Goal: Task Accomplishment & Management: Use online tool/utility

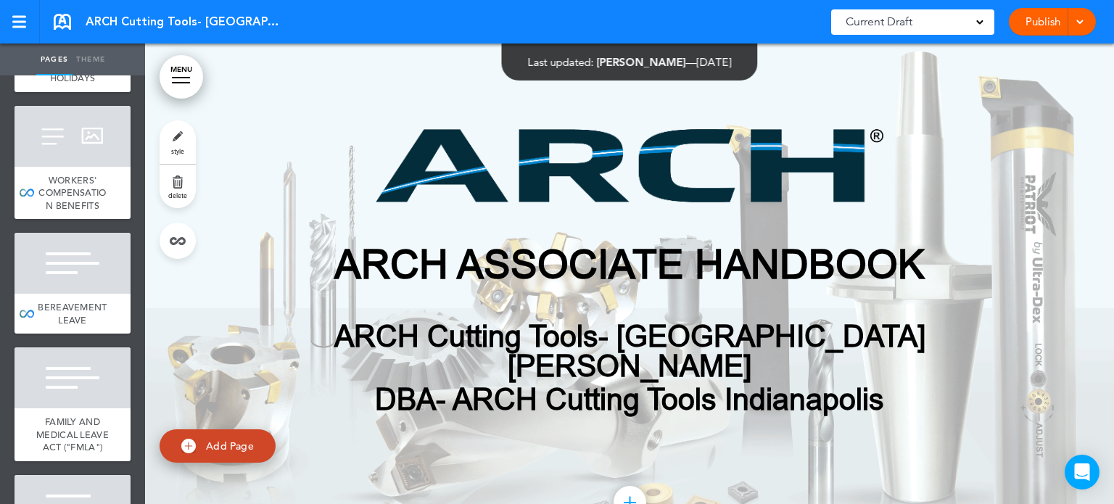
scroll to position [3181, 0]
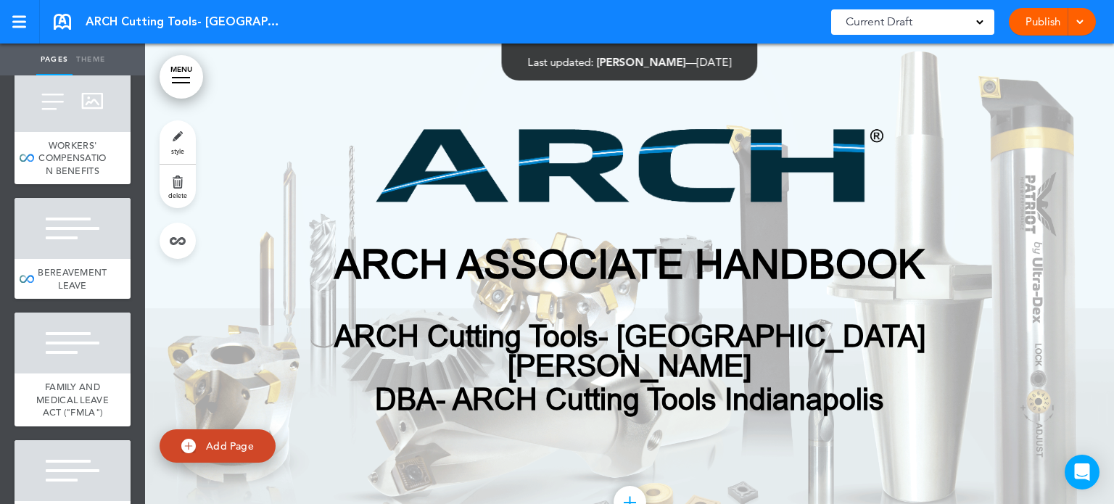
click at [54, 57] on div "HOLIDAYS" at bounding box center [73, 44] width 116 height 28
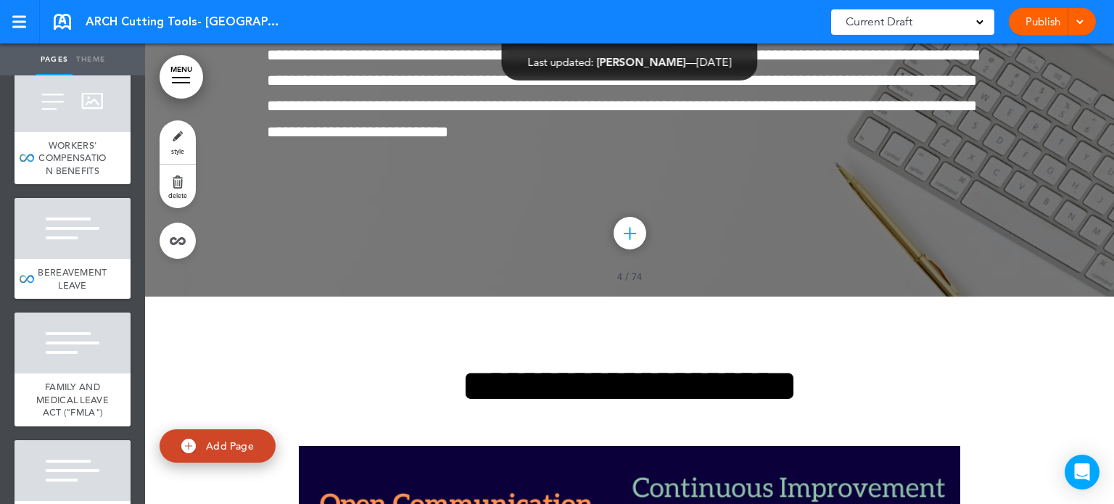
scroll to position [22816, 0]
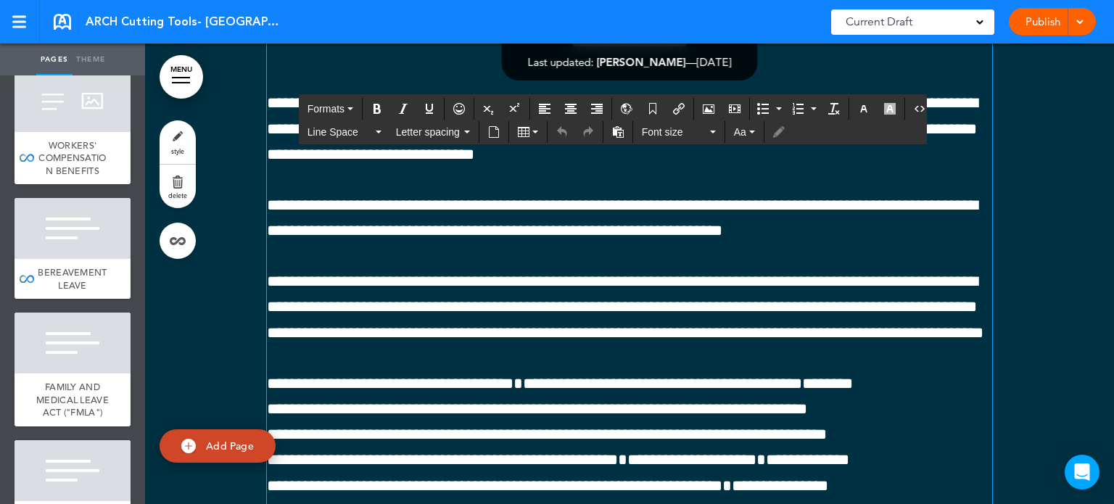
click at [534, 162] on span "**********" at bounding box center [622, 128] width 711 height 67
click at [1073, 22] on div at bounding box center [1077, 22] width 15 height 28
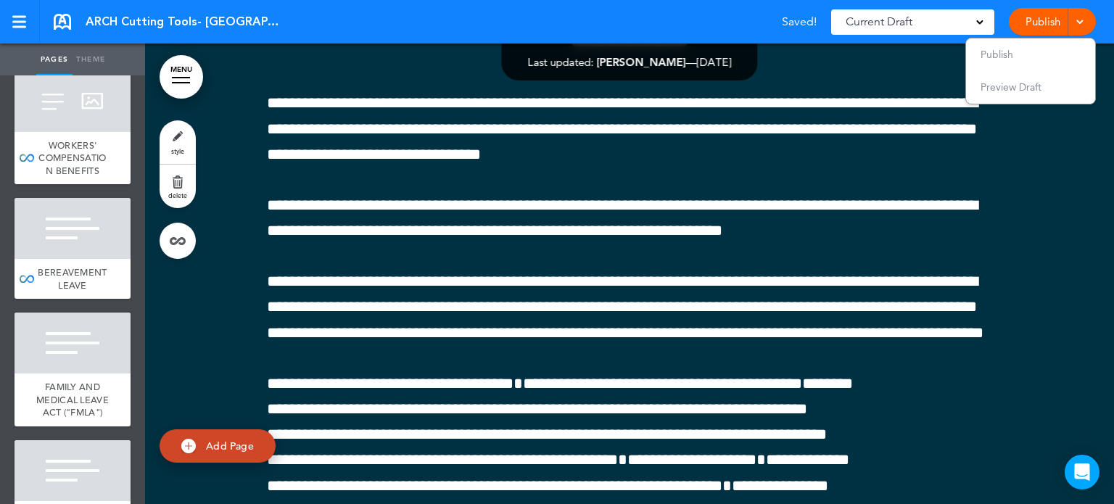
click at [1044, 20] on link "Publish" at bounding box center [1042, 22] width 46 height 28
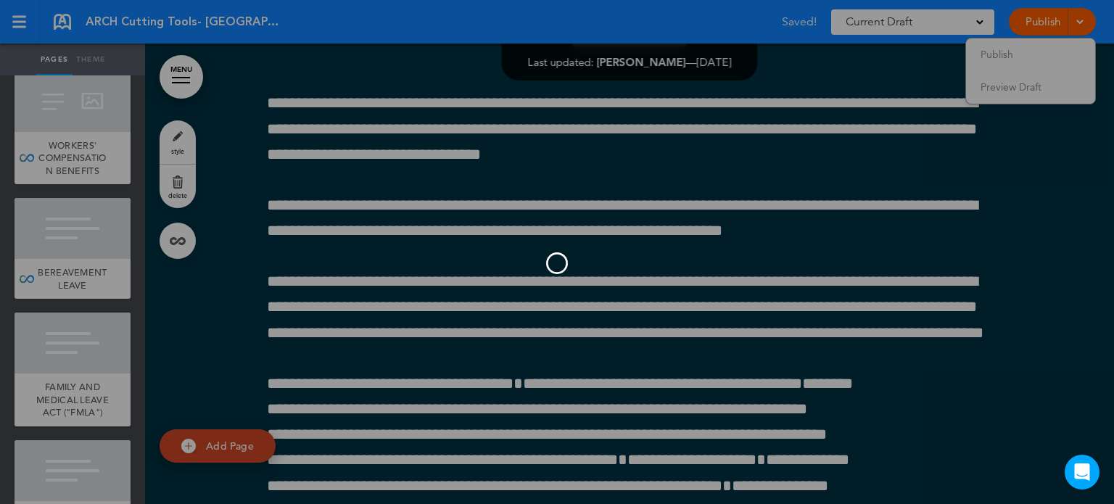
scroll to position [0, 0]
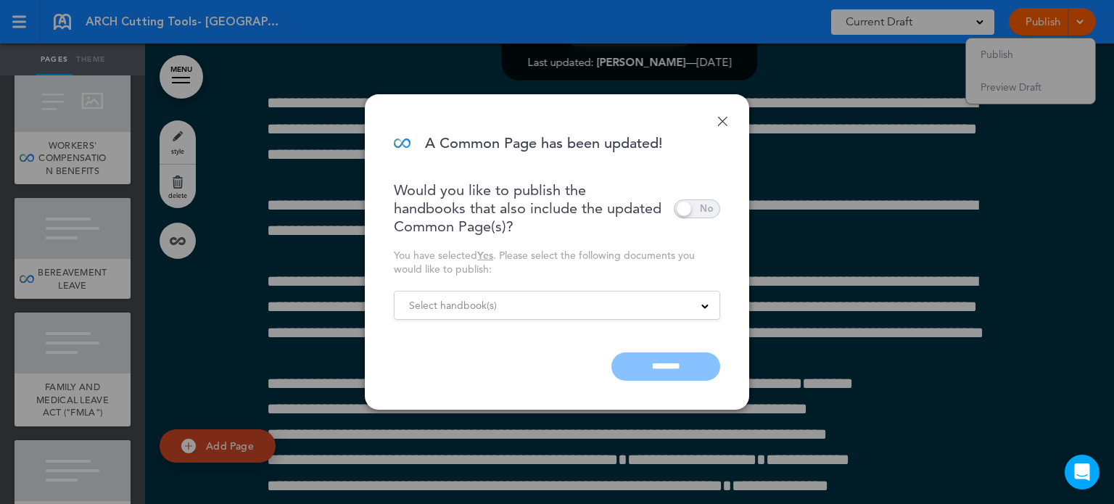
click at [697, 214] on span at bounding box center [697, 208] width 46 height 19
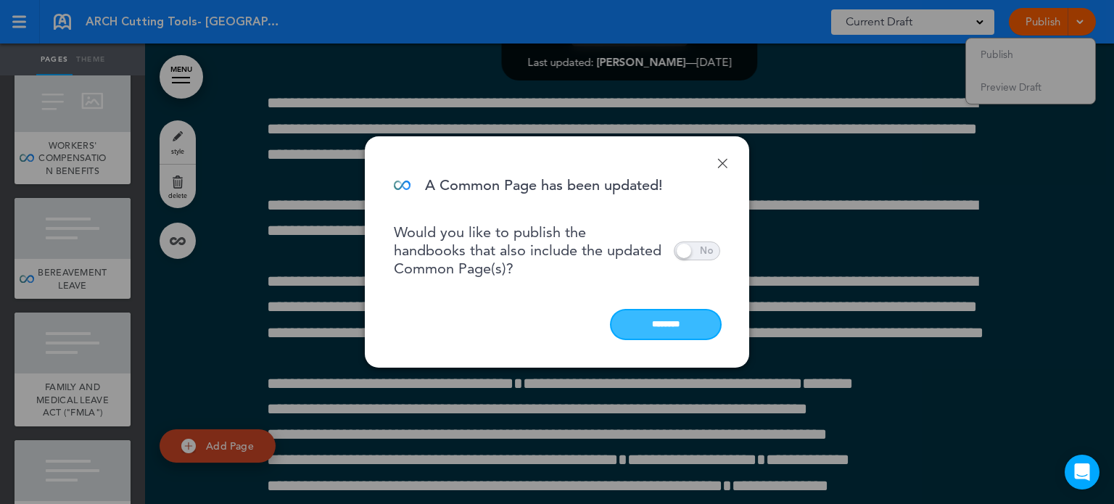
click at [676, 326] on input "********" at bounding box center [665, 324] width 109 height 28
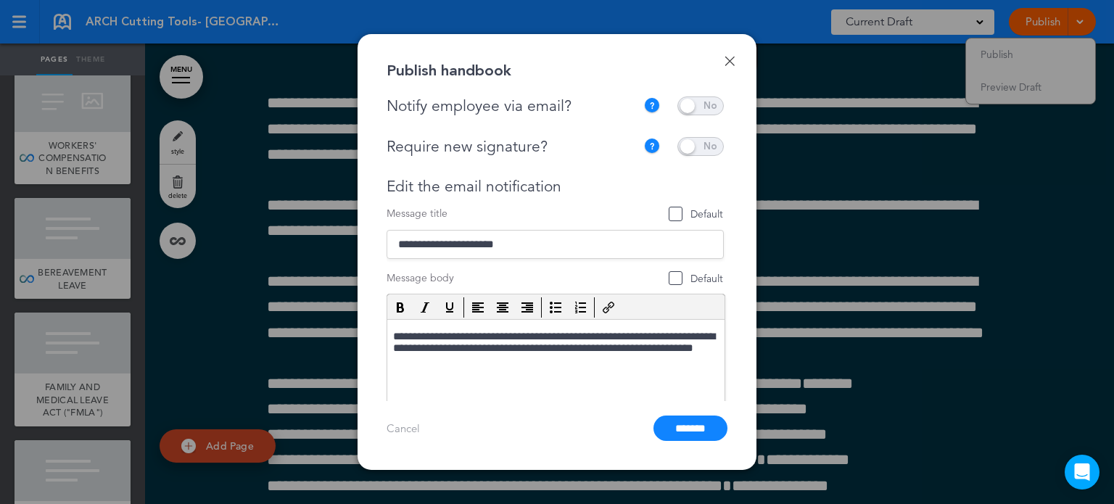
click at [708, 104] on span at bounding box center [700, 105] width 46 height 19
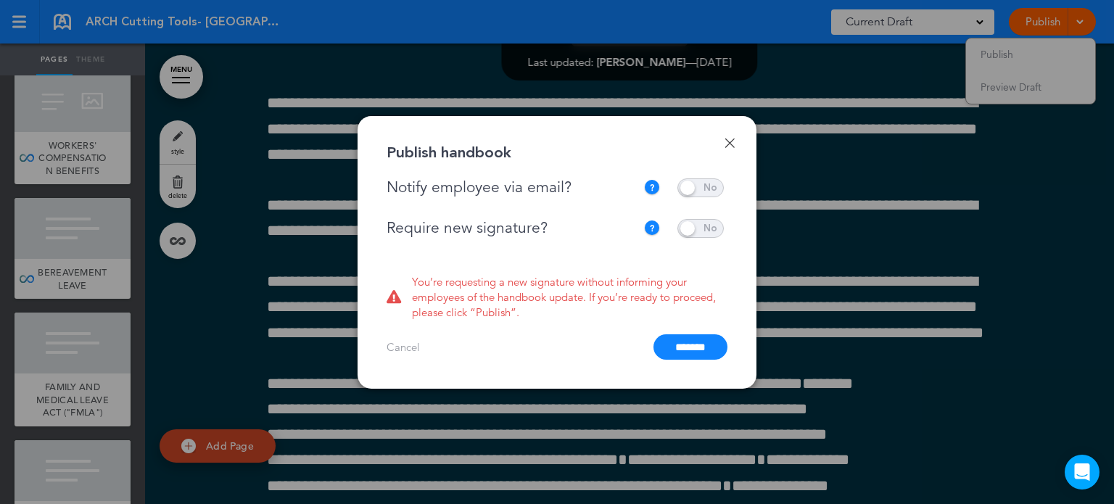
click at [705, 223] on span at bounding box center [700, 228] width 46 height 19
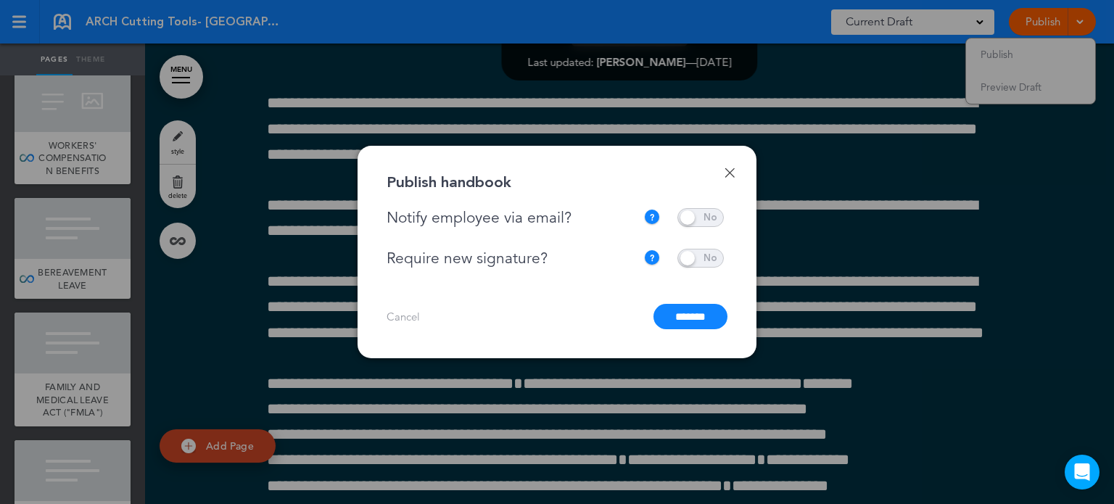
click at [695, 316] on input "*******" at bounding box center [690, 316] width 74 height 25
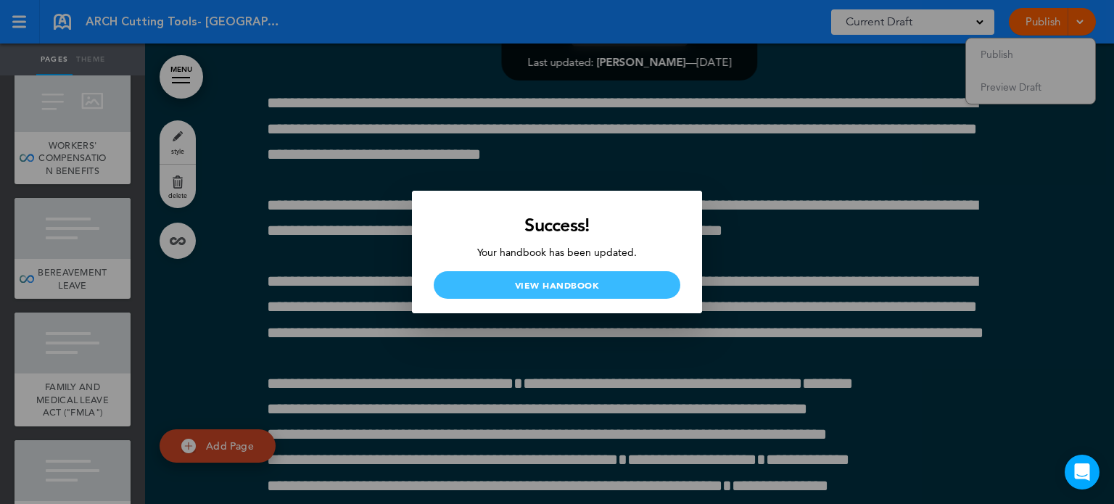
click at [597, 283] on link "View Handbook" at bounding box center [557, 285] width 247 height 28
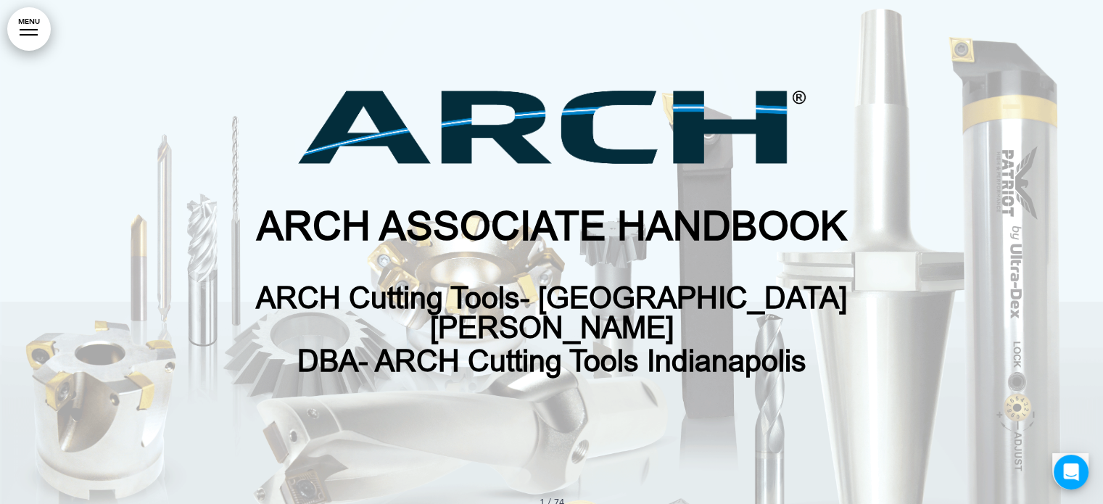
click at [26, 34] on div at bounding box center [29, 34] width 18 height 1
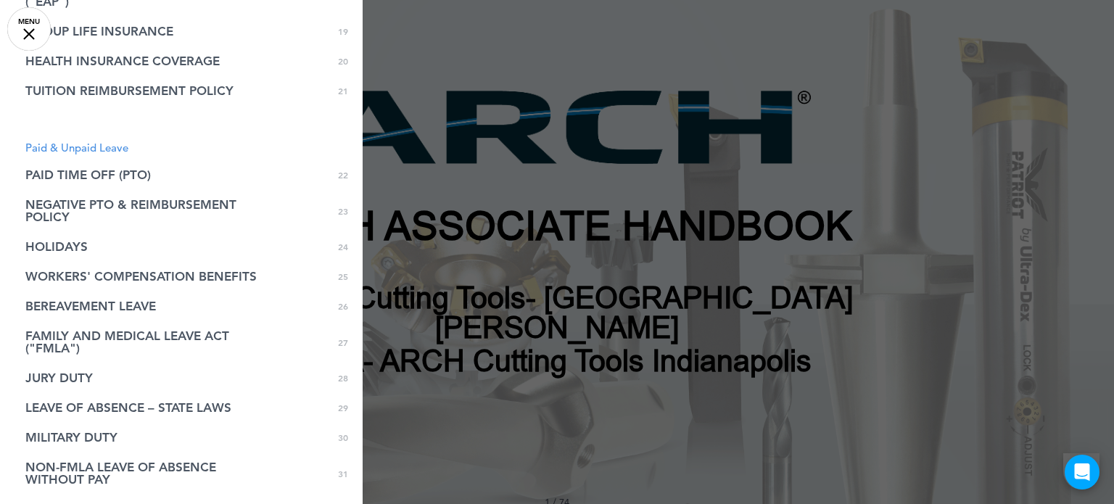
scroll to position [809, 0]
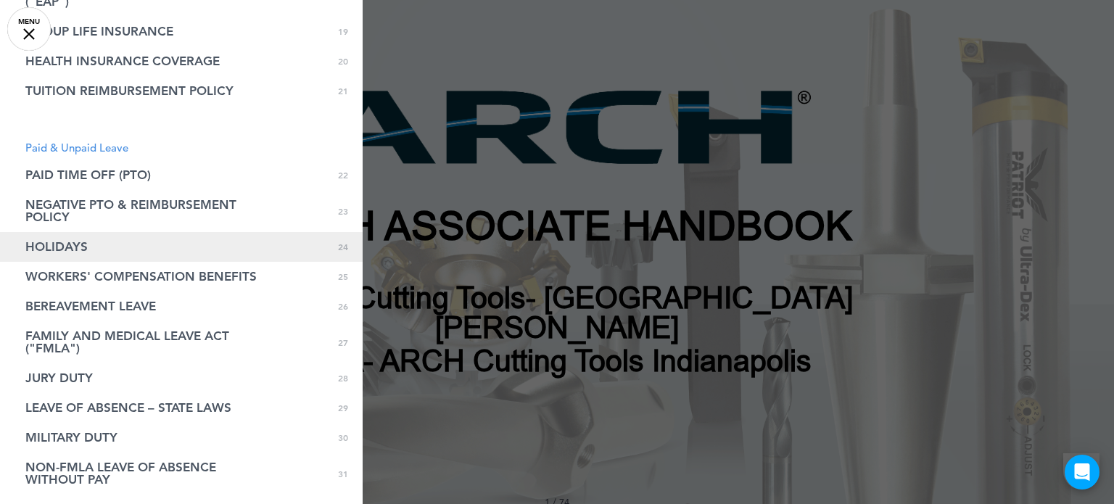
click at [72, 244] on span "HOLIDAYS" at bounding box center [56, 247] width 62 height 12
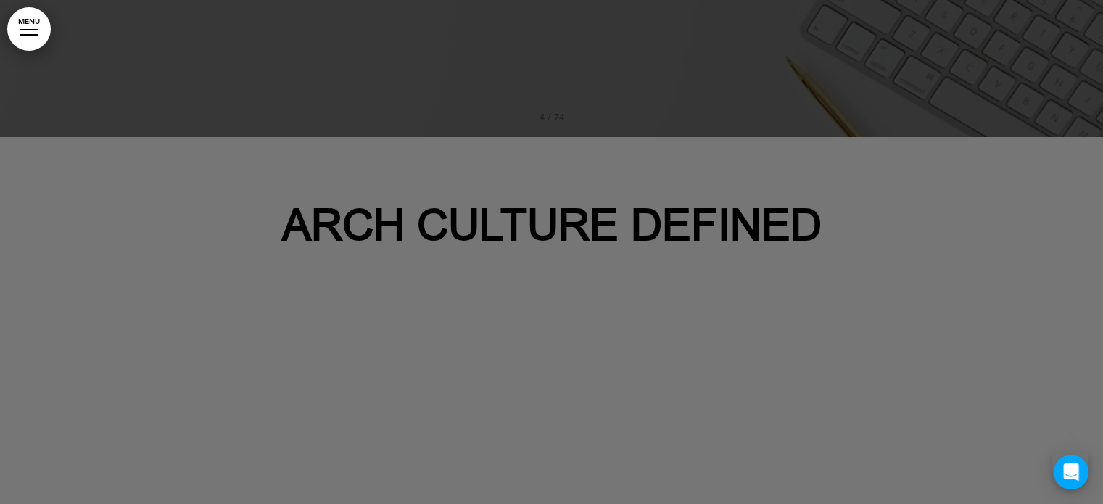
scroll to position [22601, 0]
